Goal: Information Seeking & Learning: Check status

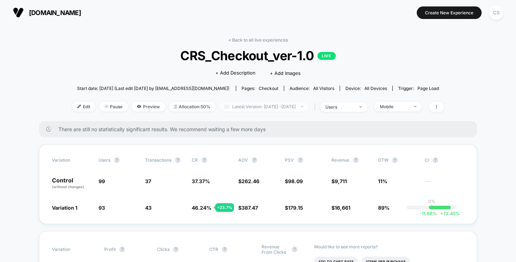
click at [279, 107] on span "Latest Version: Oct 3, 2025 - Oct 13, 2025" at bounding box center [264, 107] width 90 height 10
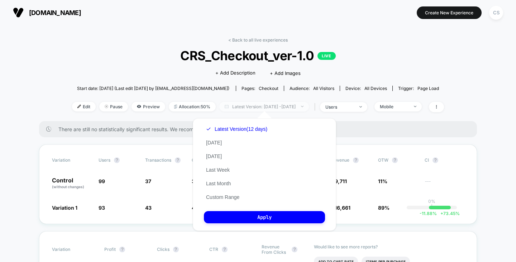
click at [279, 106] on span "Latest Version: Oct 3, 2025 - Oct 13, 2025" at bounding box center [264, 107] width 90 height 10
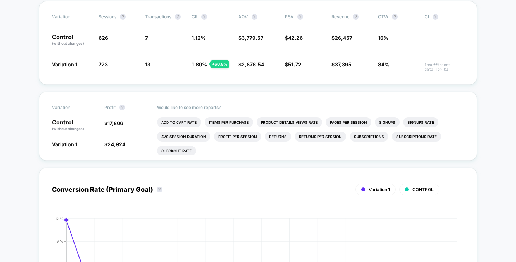
scroll to position [107, 0]
